Goal: Communication & Community: Ask a question

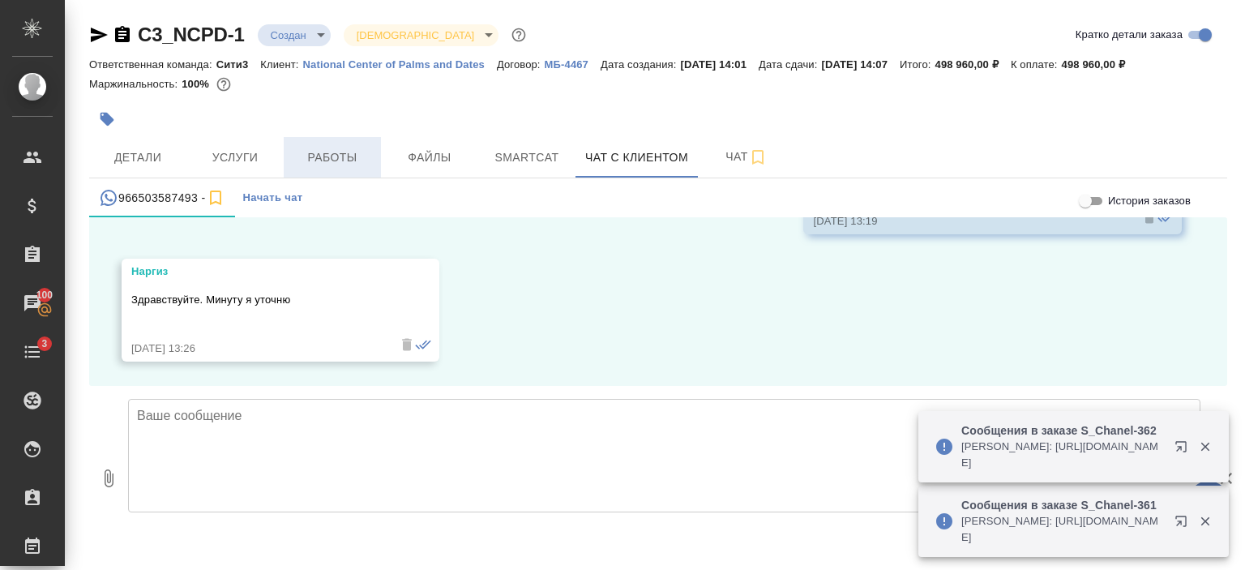
scroll to position [4908, 0]
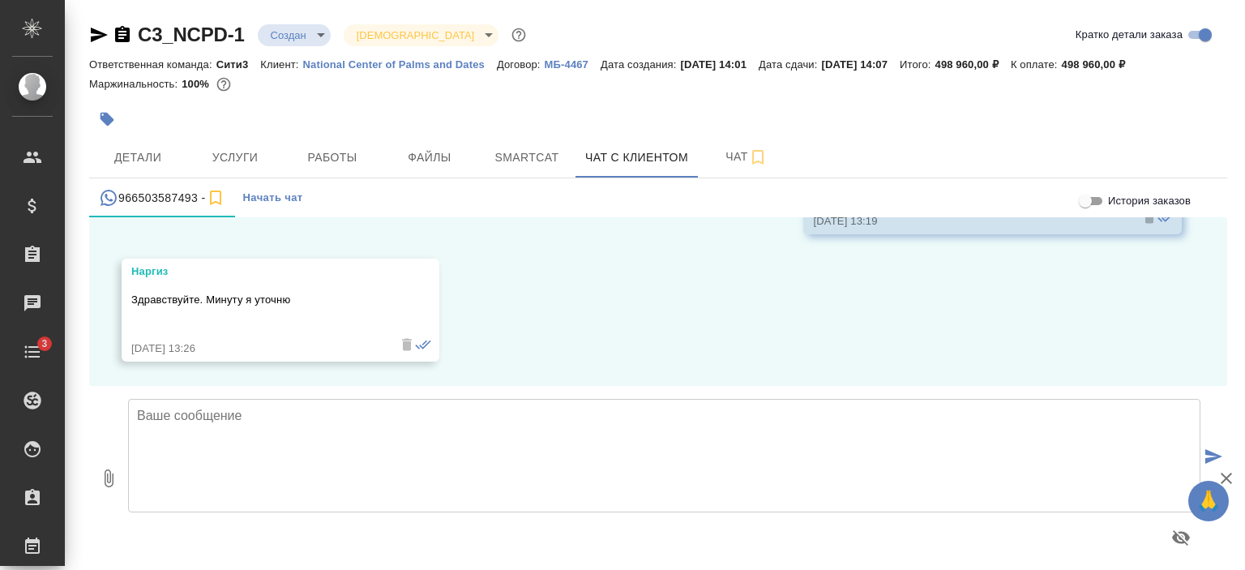
scroll to position [4909, 0]
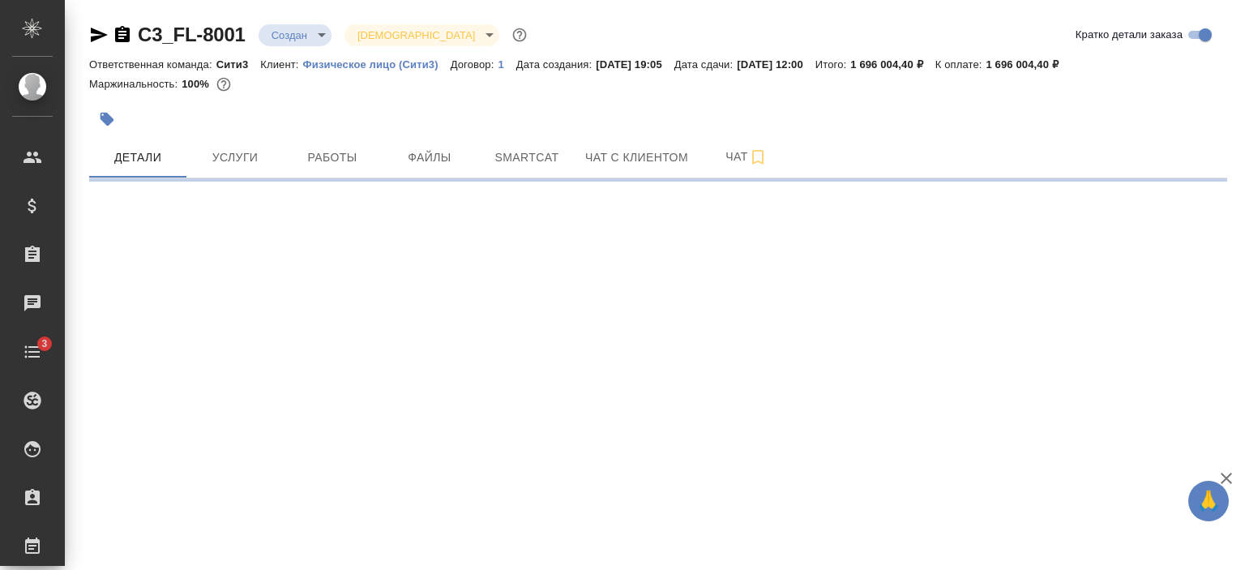
select select "RU"
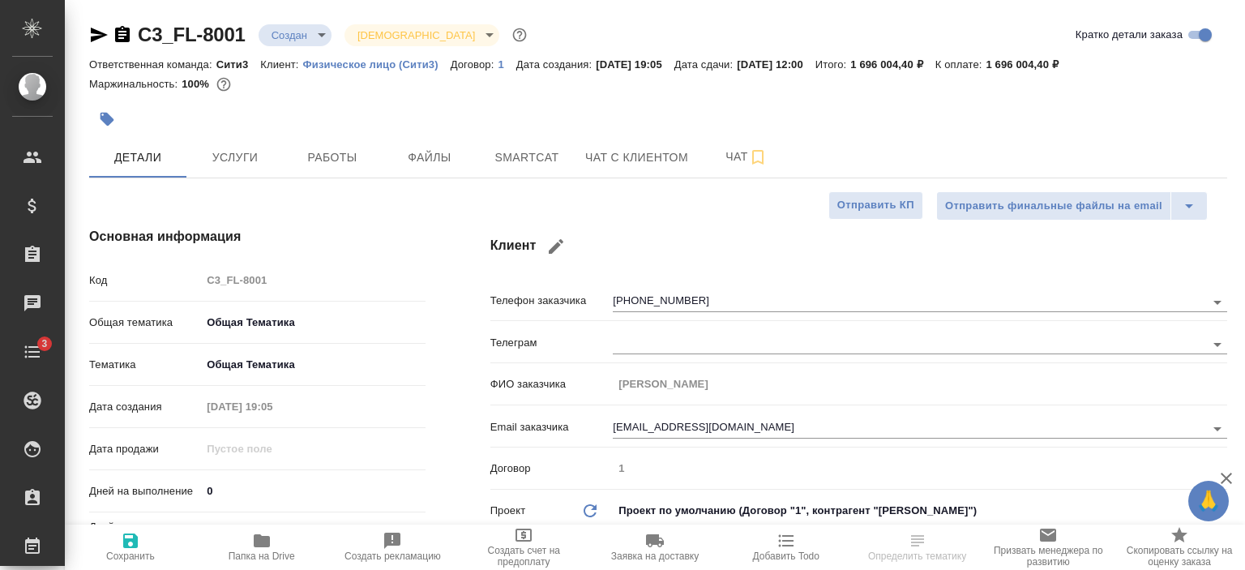
type textarea "x"
click at [649, 158] on span "Чат с клиентом" at bounding box center [636, 158] width 103 height 20
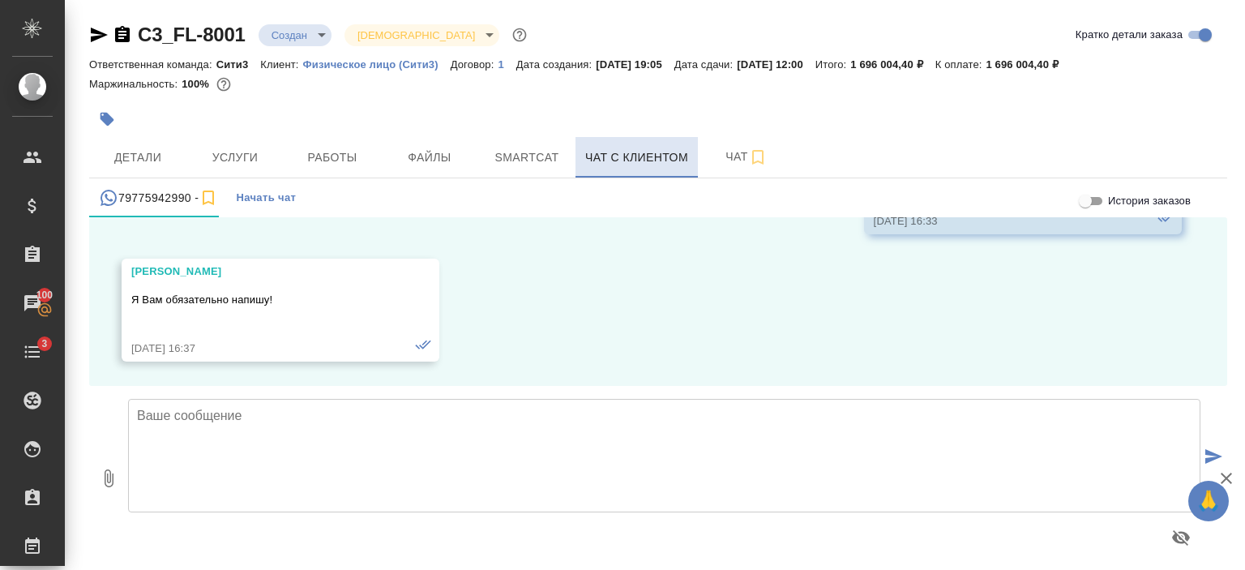
scroll to position [5054, 0]
click at [329, 456] on textarea at bounding box center [664, 456] width 1073 height 114
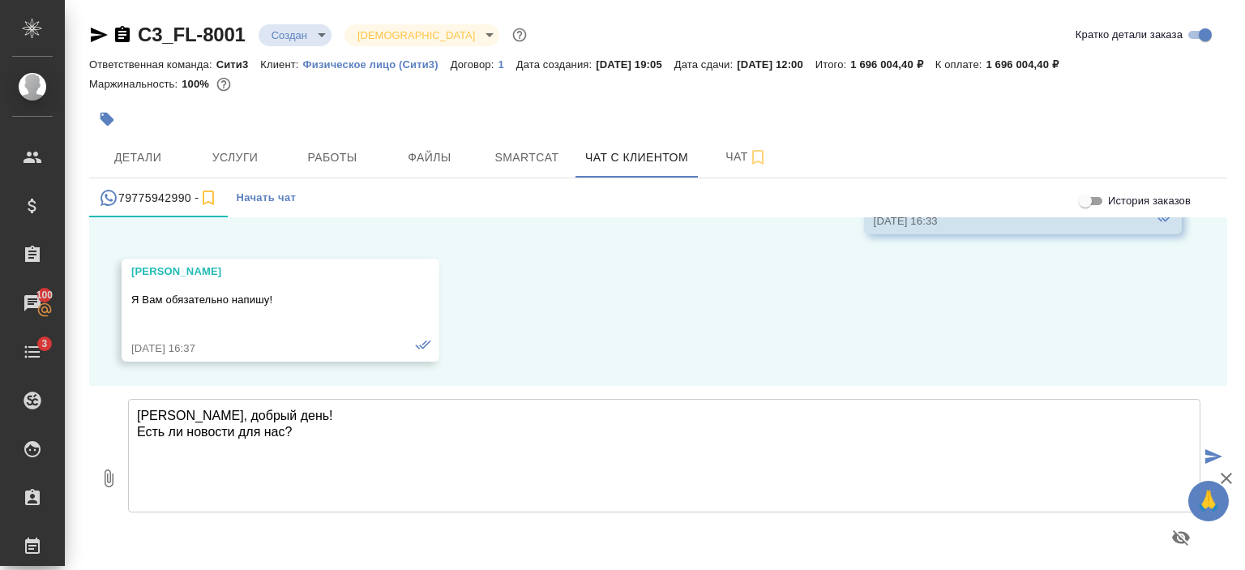
type textarea "Александра, добрый день! Есть ли новости для нас?"
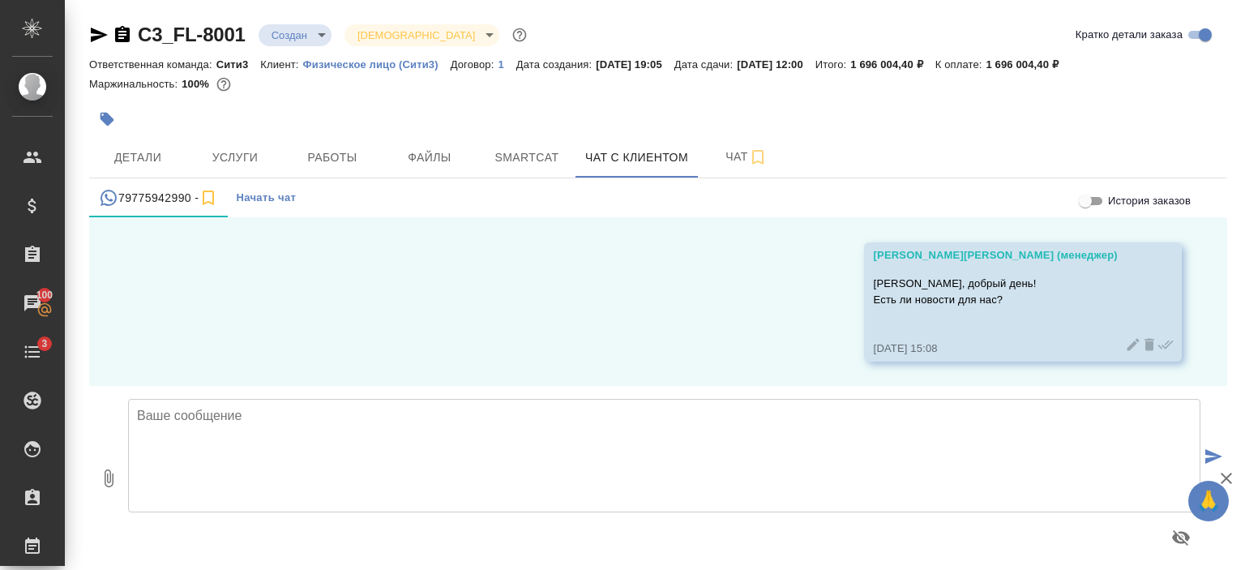
scroll to position [5268, 0]
